Goal: Communication & Community: Answer question/provide support

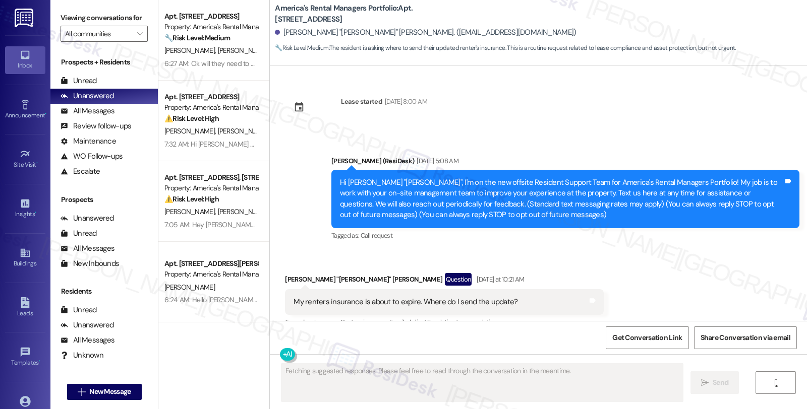
scroll to position [210, 0]
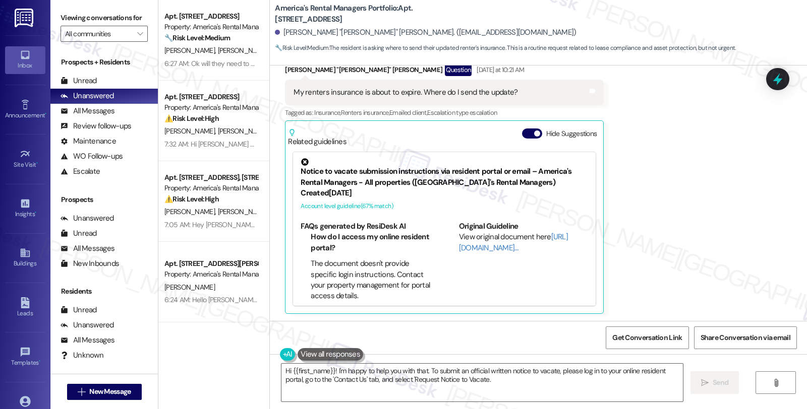
type textarea "Hi {{first_name}}! I'm happy to help you with that. To submit an official writt…"
click at [712, 222] on div "Received via SMS [PERSON_NAME] "[PERSON_NAME]" [PERSON_NAME] Question [DATE] at…" at bounding box center [538, 181] width 537 height 281
click at [713, 223] on div "Received via SMS [PERSON_NAME] "[PERSON_NAME]" [PERSON_NAME] Question [DATE] at…" at bounding box center [538, 181] width 537 height 281
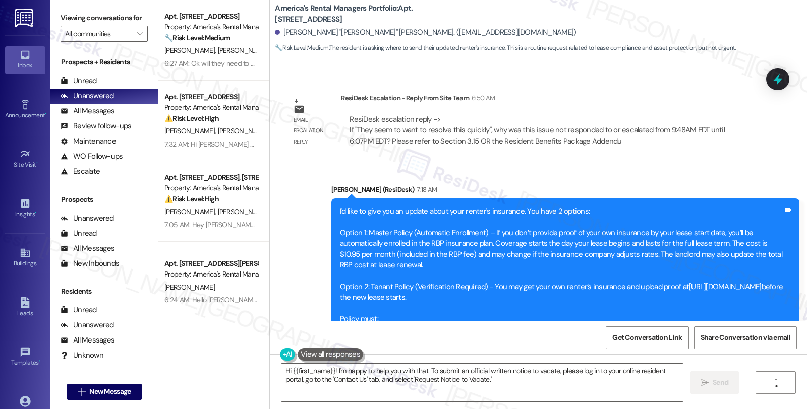
scroll to position [775, 0]
